Goal: Find specific page/section: Find specific page/section

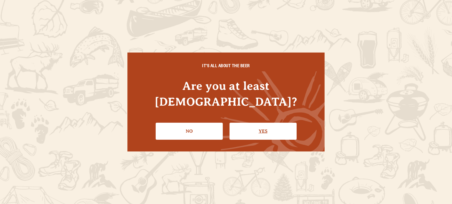
click at [263, 126] on link "Yes" at bounding box center [262, 131] width 67 height 17
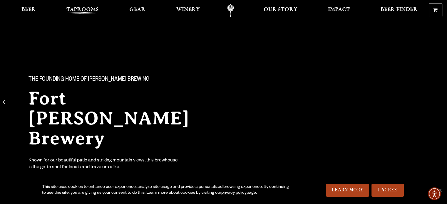
click at [89, 7] on span "Taprooms" at bounding box center [82, 9] width 32 height 5
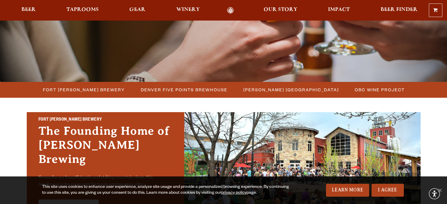
scroll to position [118, 0]
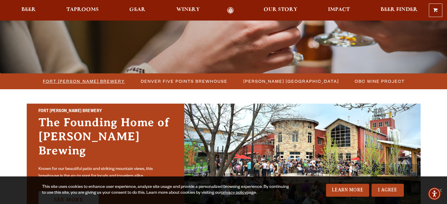
click at [107, 80] on span "Fort [PERSON_NAME] Brewery" at bounding box center [84, 81] width 82 height 9
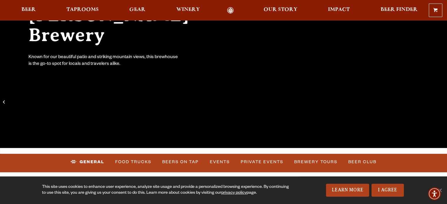
scroll to position [118, 0]
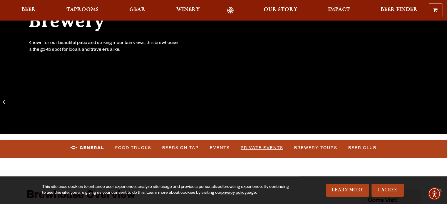
click at [265, 148] on link "Private Events" at bounding box center [261, 148] width 47 height 14
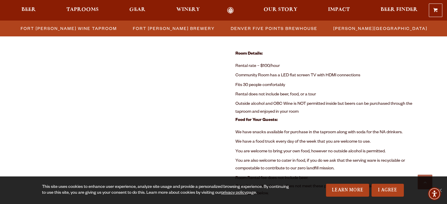
scroll to position [403, 0]
